Goal: Task Accomplishment & Management: Complete application form

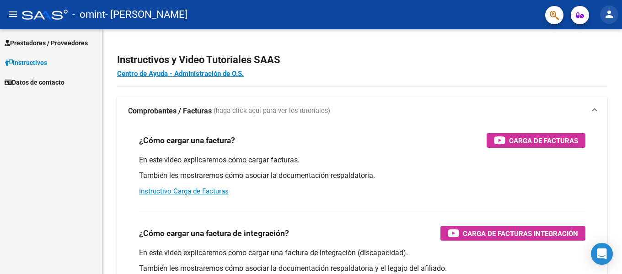
click at [611, 12] on mat-icon "person" at bounding box center [609, 14] width 11 height 11
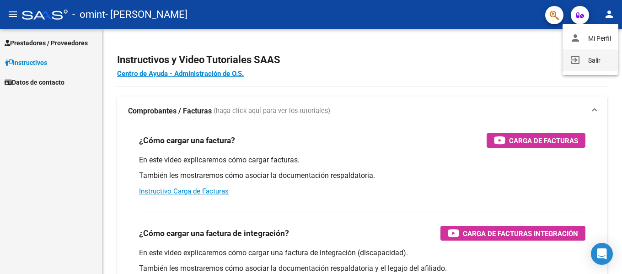
click at [592, 59] on button "exit_to_app Salir" at bounding box center [591, 60] width 56 height 22
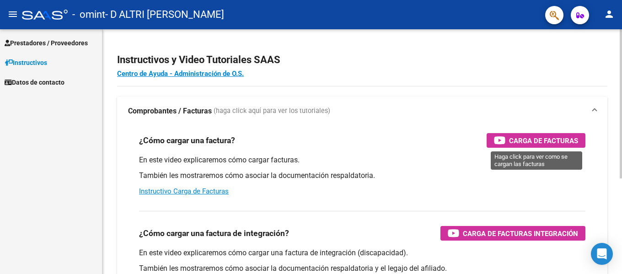
click at [547, 138] on span "Carga de Facturas" at bounding box center [543, 140] width 69 height 11
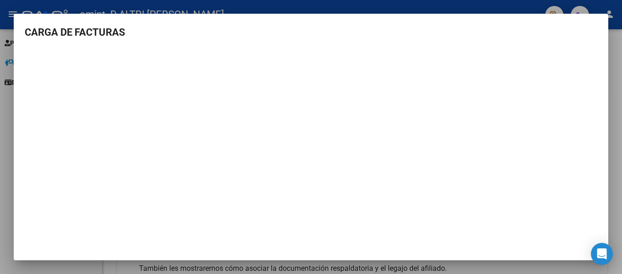
scroll to position [4, 0]
click at [412, 6] on div at bounding box center [311, 137] width 622 height 274
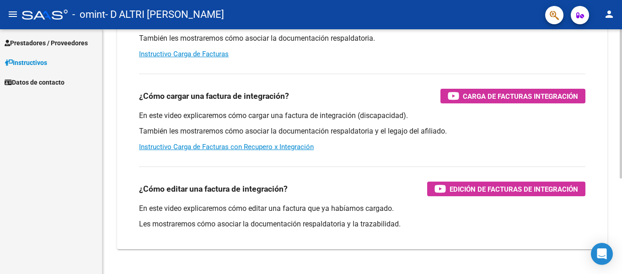
scroll to position [92, 0]
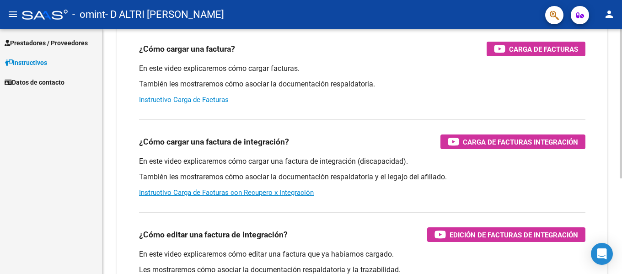
click at [187, 102] on link "Instructivo Carga de Facturas" at bounding box center [184, 100] width 90 height 8
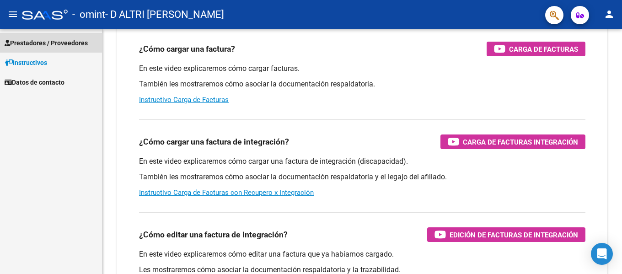
click at [48, 45] on span "Prestadores / Proveedores" at bounding box center [46, 43] width 83 height 10
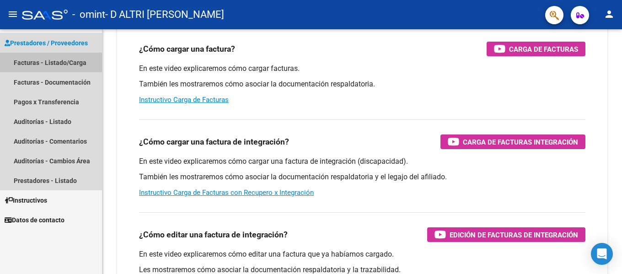
click at [59, 65] on link "Facturas - Listado/Carga" at bounding box center [51, 63] width 102 height 20
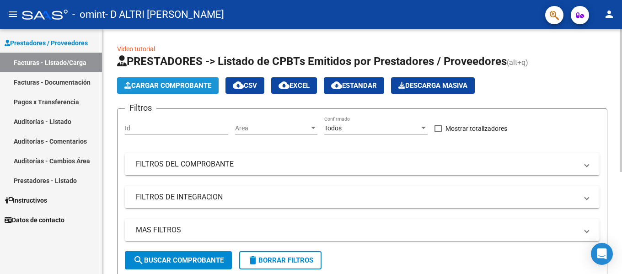
click at [192, 87] on span "Cargar Comprobante" at bounding box center [167, 85] width 87 height 8
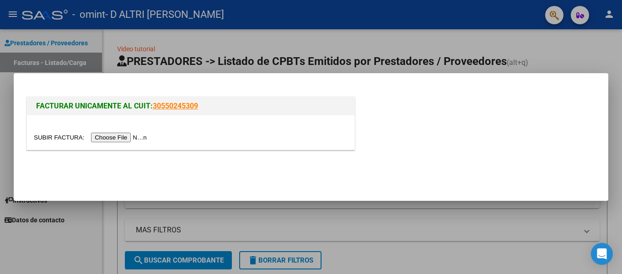
click at [123, 136] on input "file" at bounding box center [92, 138] width 116 height 10
click at [110, 139] on input "file" at bounding box center [92, 138] width 116 height 10
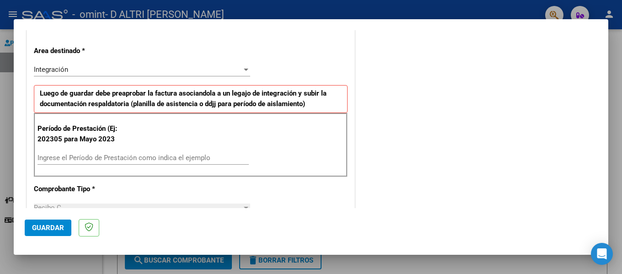
scroll to position [92, 0]
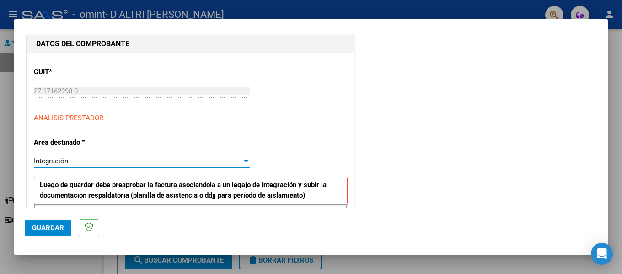
click at [243, 162] on div at bounding box center [246, 160] width 8 height 7
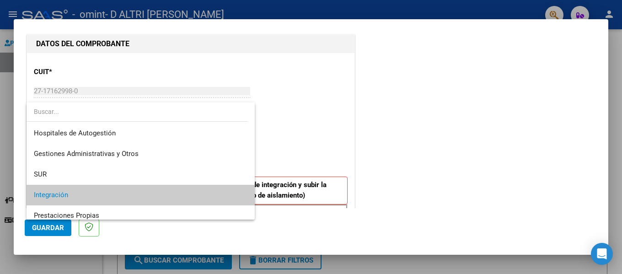
scroll to position [34, 0]
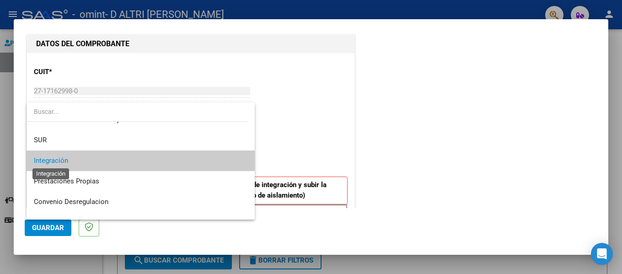
click at [56, 158] on span "Integración" at bounding box center [51, 160] width 34 height 8
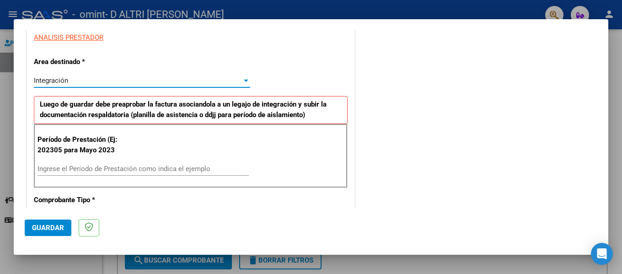
scroll to position [183, 0]
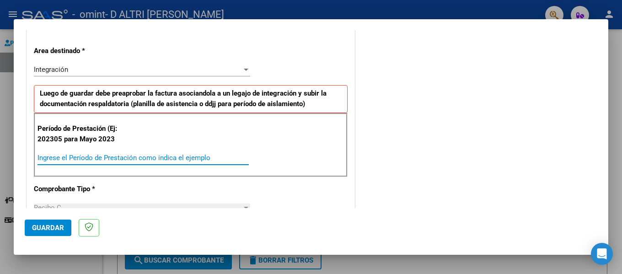
click at [52, 160] on input "Ingrese el Período de Prestación como indica el ejemplo" at bounding box center [143, 158] width 211 height 8
type input "202507"
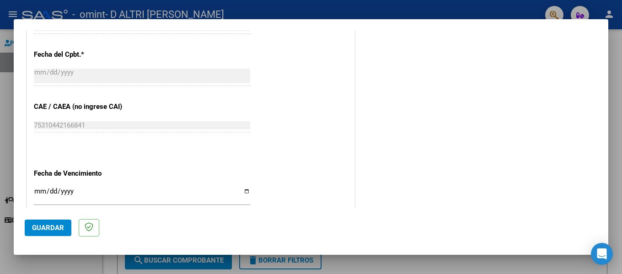
scroll to position [549, 0]
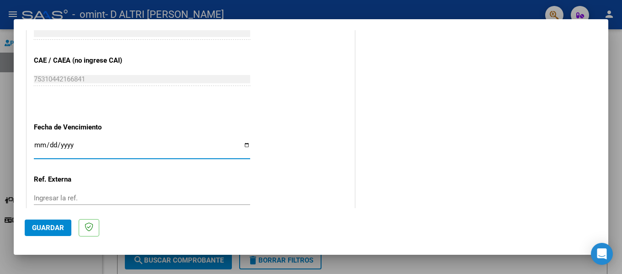
click at [34, 145] on input "Ingresar la fecha" at bounding box center [142, 148] width 216 height 15
type input "[DATE]"
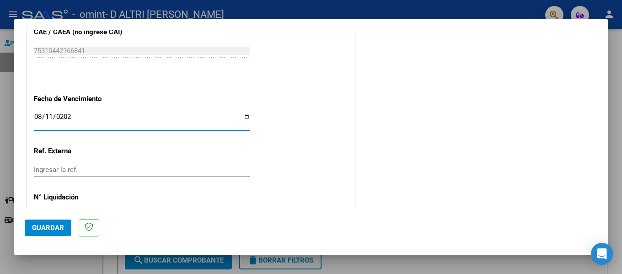
scroll to position [610, 0]
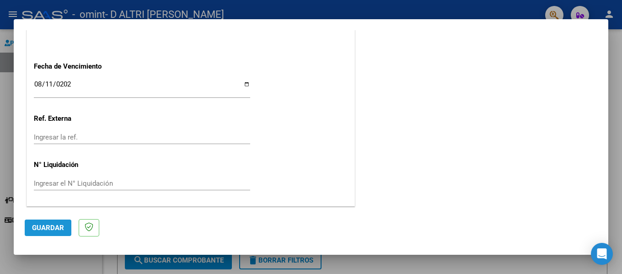
click at [37, 227] on span "Guardar" at bounding box center [48, 228] width 32 height 8
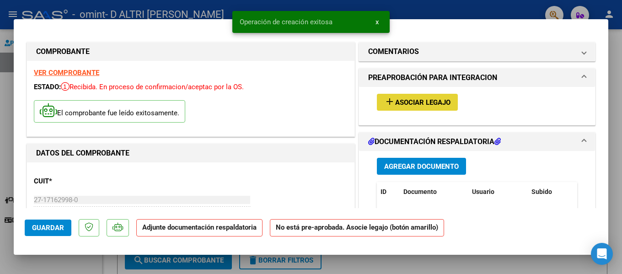
click at [386, 101] on mat-icon "add" at bounding box center [389, 101] width 11 height 11
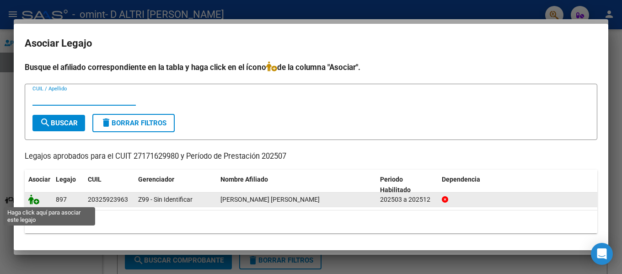
click at [38, 200] on icon at bounding box center [33, 199] width 11 height 10
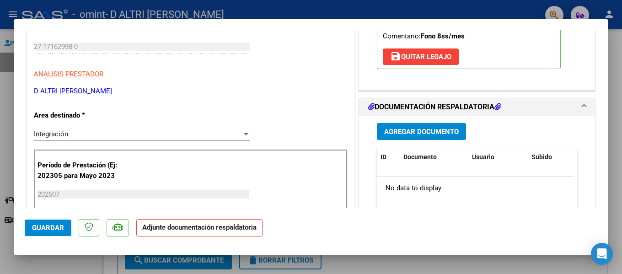
scroll to position [137, 0]
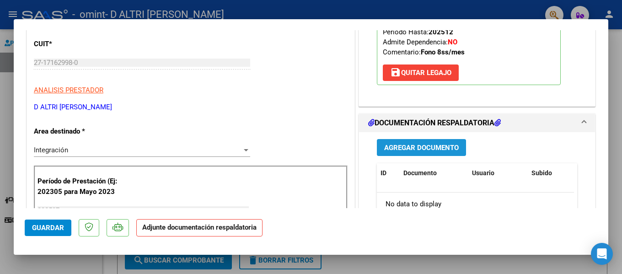
click at [416, 147] on span "Agregar Documento" at bounding box center [421, 148] width 75 height 8
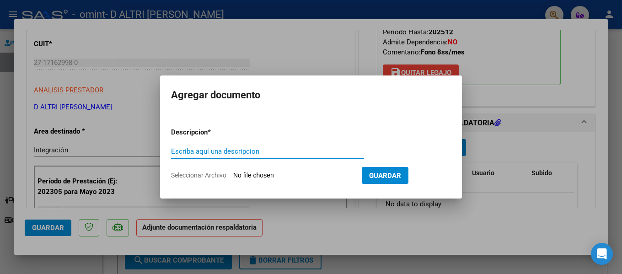
click at [261, 177] on input "Seleccionar Archivo" at bounding box center [293, 176] width 121 height 9
type input "C:\fakepath\Bulit [PERSON_NAME] - Fono - [DATE].pdf"
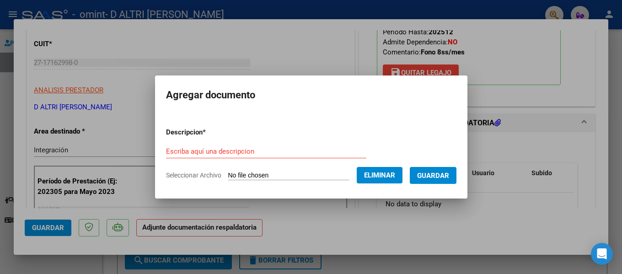
click at [188, 152] on input "Escriba aquí una descripcion" at bounding box center [266, 151] width 200 height 8
type input "Planilla Fono [DATE]"
click at [442, 176] on span "Guardar" at bounding box center [433, 176] width 32 height 8
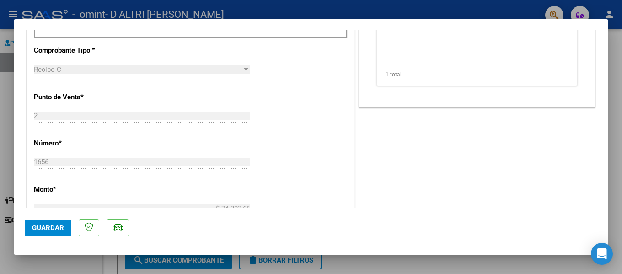
scroll to position [458, 0]
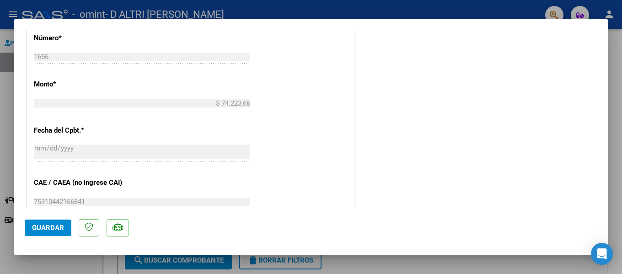
click at [450, 11] on div at bounding box center [311, 137] width 622 height 274
type input "$ 0,00"
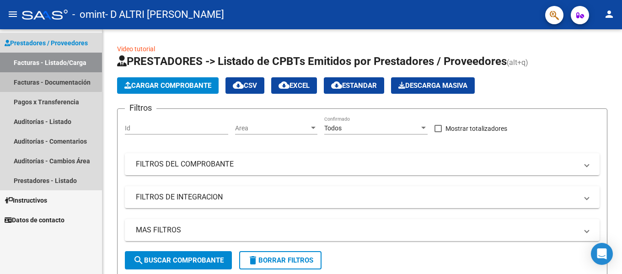
click at [44, 81] on link "Facturas - Documentación" at bounding box center [51, 82] width 102 height 20
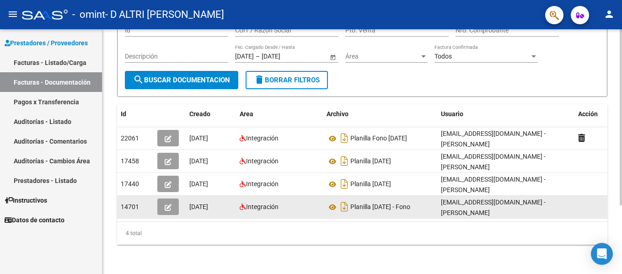
scroll to position [95, 0]
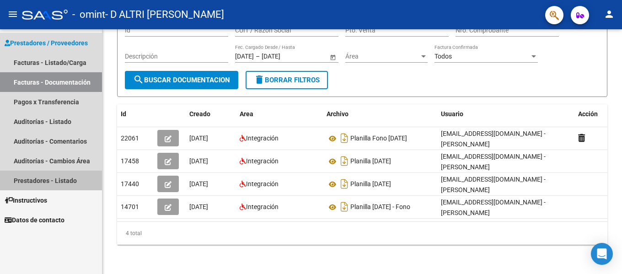
click at [45, 183] on link "Prestadores - Listado" at bounding box center [51, 181] width 102 height 20
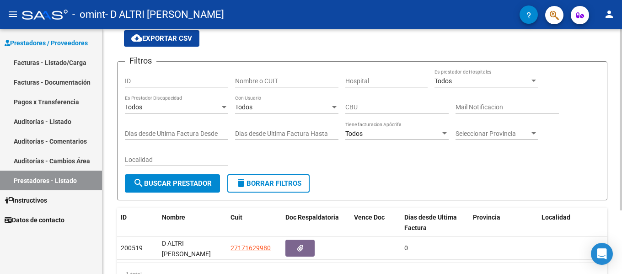
scroll to position [86, 0]
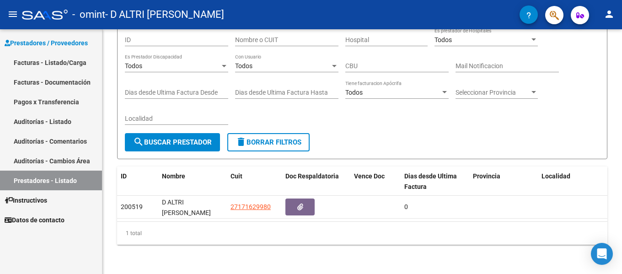
click at [48, 124] on link "Auditorías - Listado" at bounding box center [51, 122] width 102 height 20
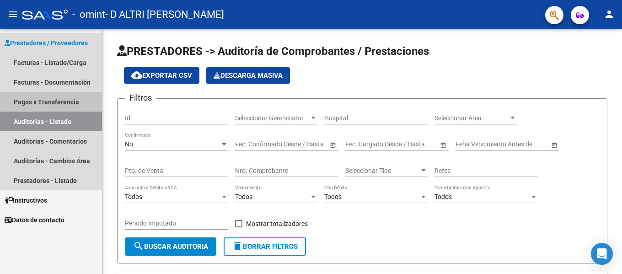
click at [53, 104] on link "Pagos x Transferencia" at bounding box center [51, 102] width 102 height 20
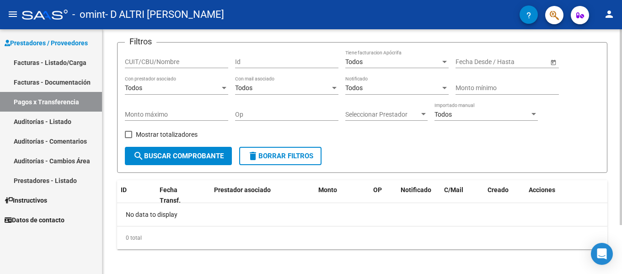
scroll to position [61, 0]
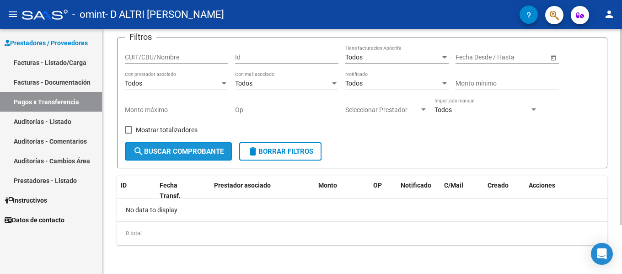
click at [173, 152] on span "search Buscar Comprobante" at bounding box center [178, 151] width 91 height 8
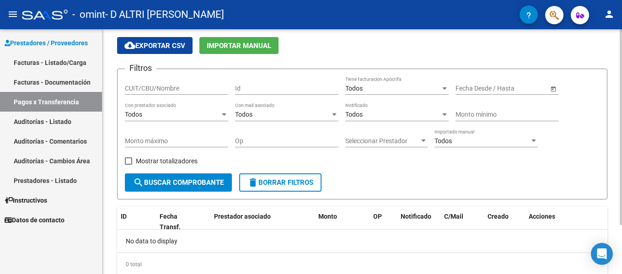
scroll to position [0, 0]
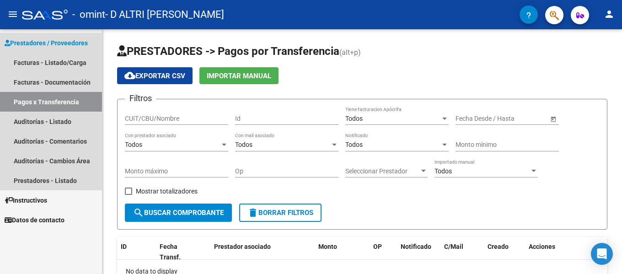
click at [51, 103] on link "Pagos x Transferencia" at bounding box center [51, 102] width 102 height 20
